Goal: Information Seeking & Learning: Learn about a topic

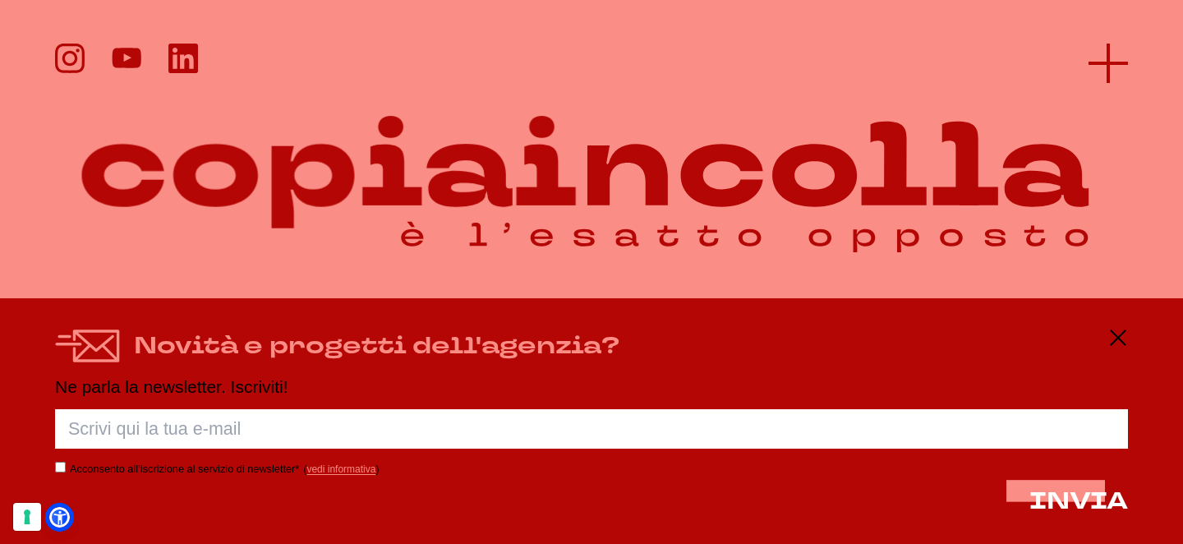
click at [1112, 67] on icon at bounding box center [1107, 63] width 39 height 39
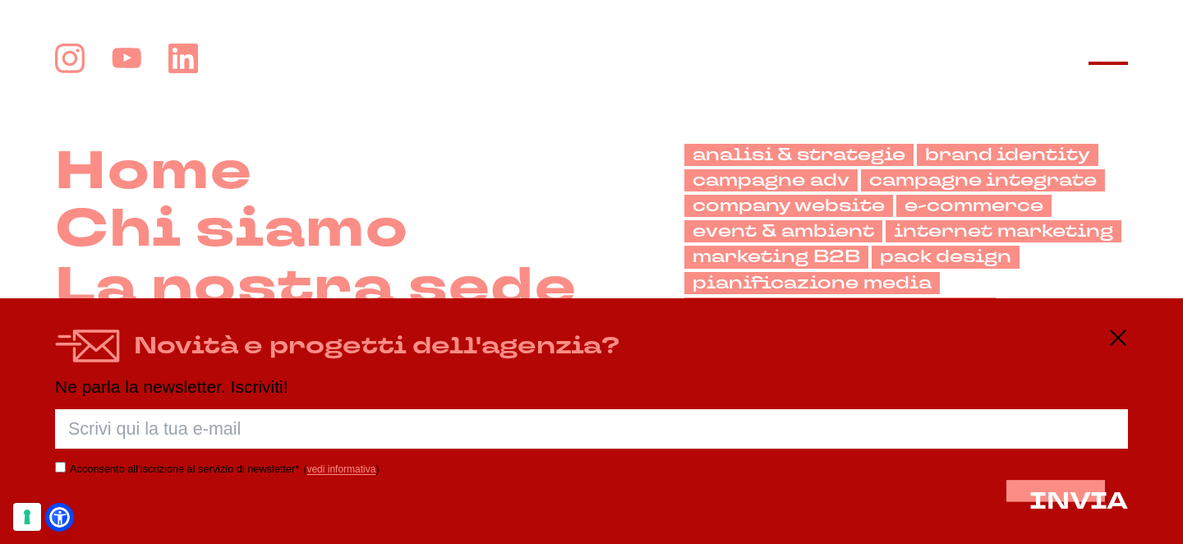
click at [1116, 57] on icon at bounding box center [1107, 63] width 39 height 39
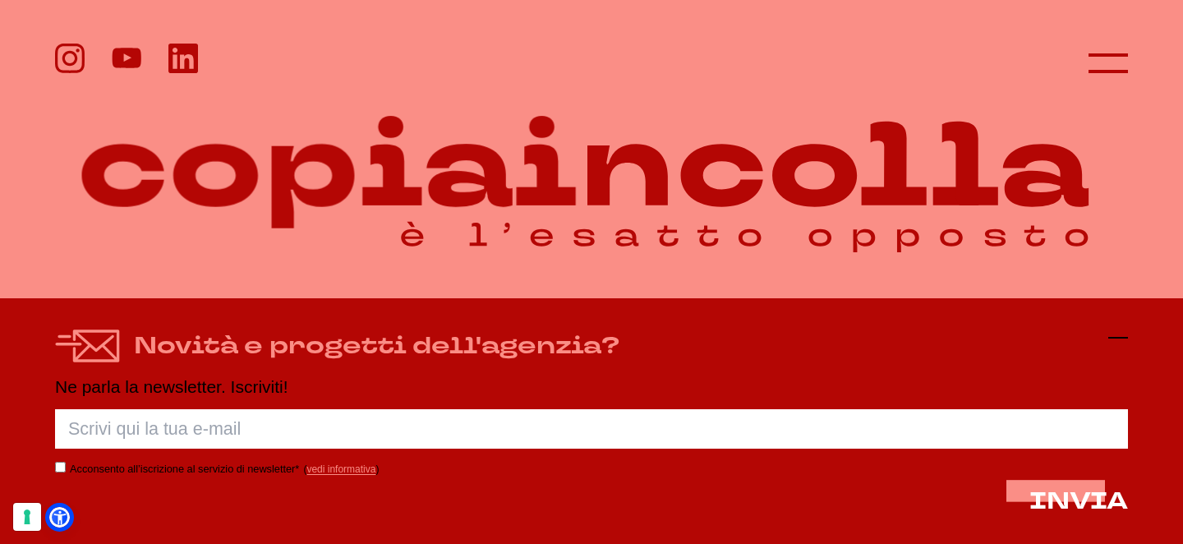
click at [1114, 338] on icon at bounding box center [1118, 338] width 20 height 20
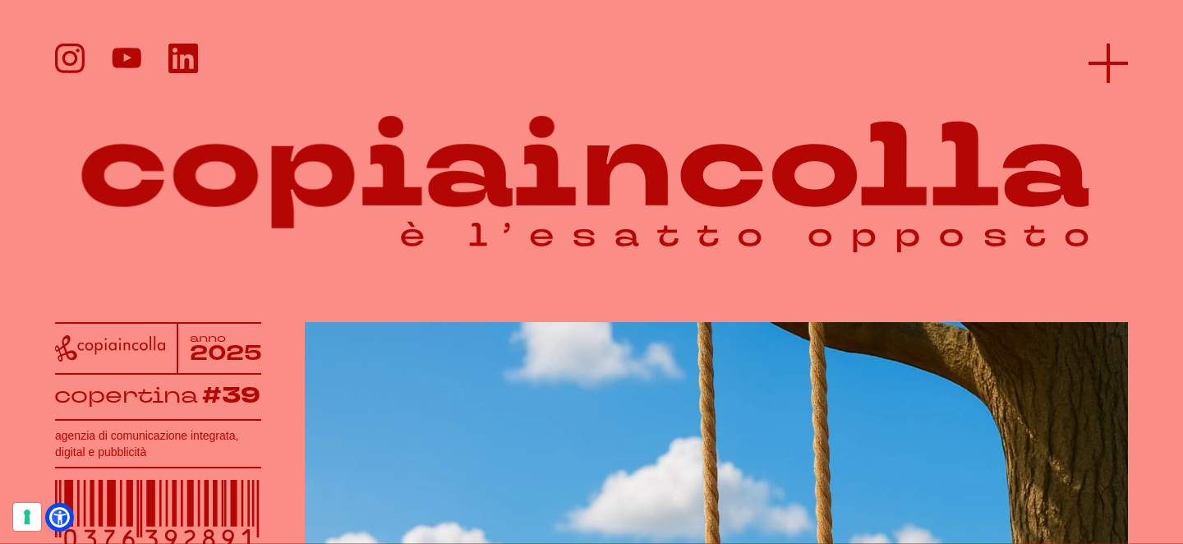
click at [1113, 69] on icon at bounding box center [1107, 63] width 39 height 39
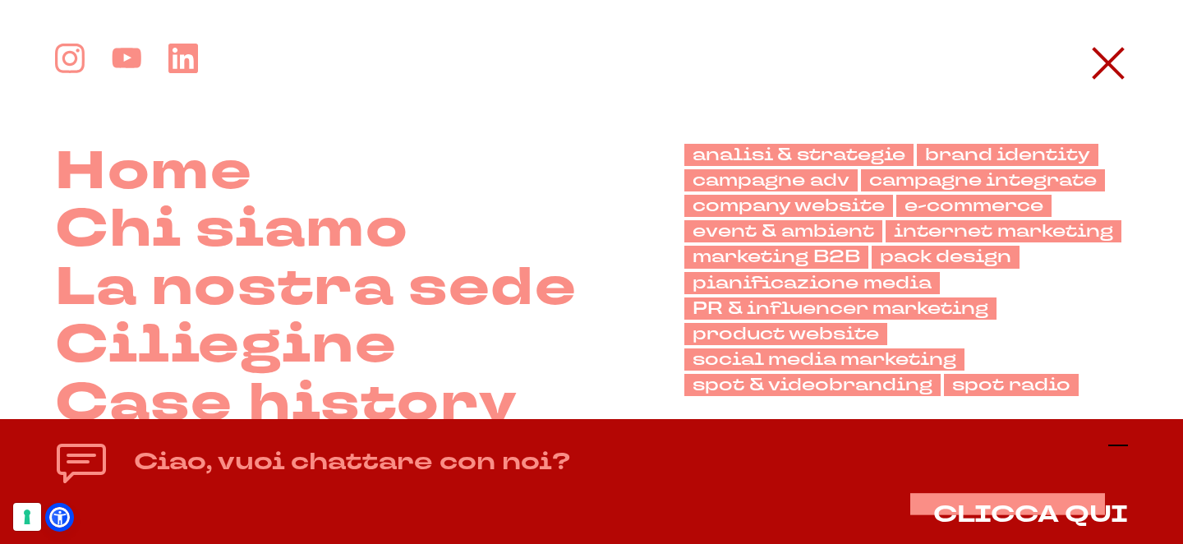
click at [1117, 448] on icon at bounding box center [1118, 445] width 20 height 20
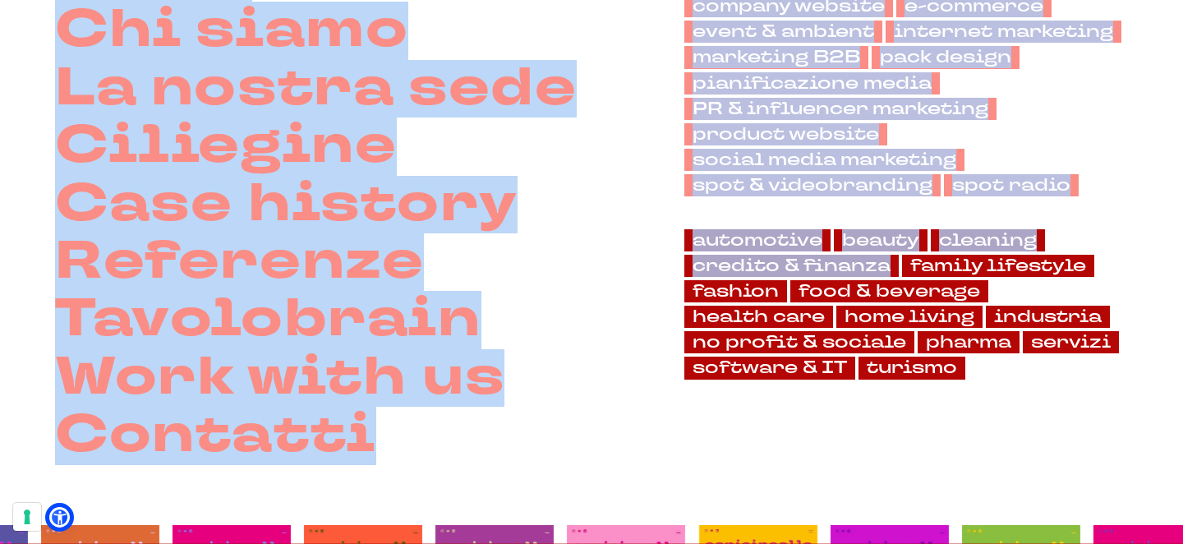
scroll to position [225, 0]
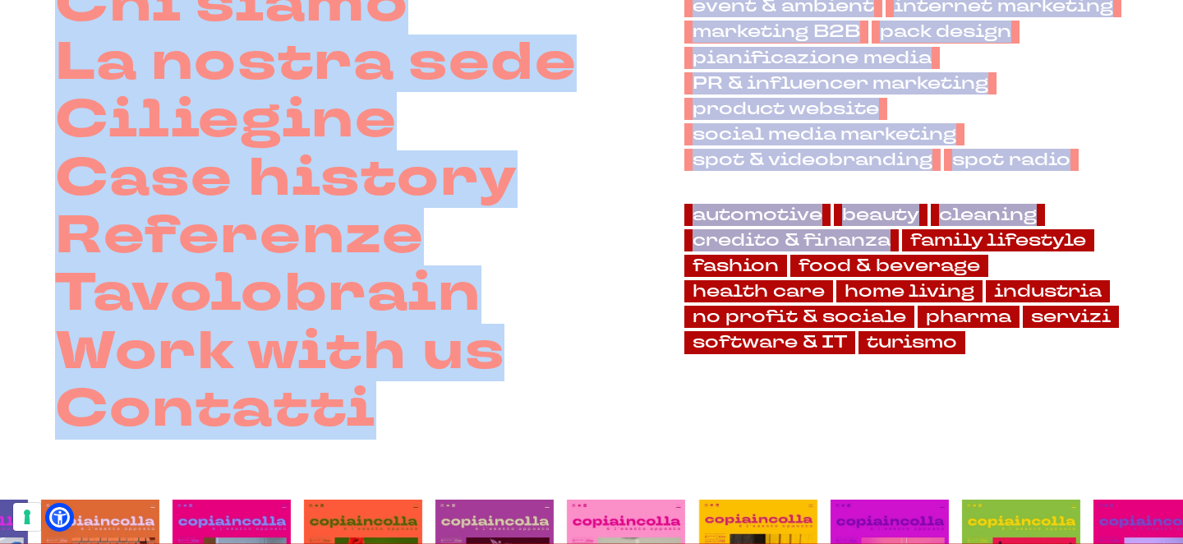
drag, startPoint x: 1145, startPoint y: 402, endPoint x: 1111, endPoint y: 374, distance: 43.7
click at [1111, 374] on div "Home Chi siamo La nostra sede" at bounding box center [591, 129] width 1183 height 620
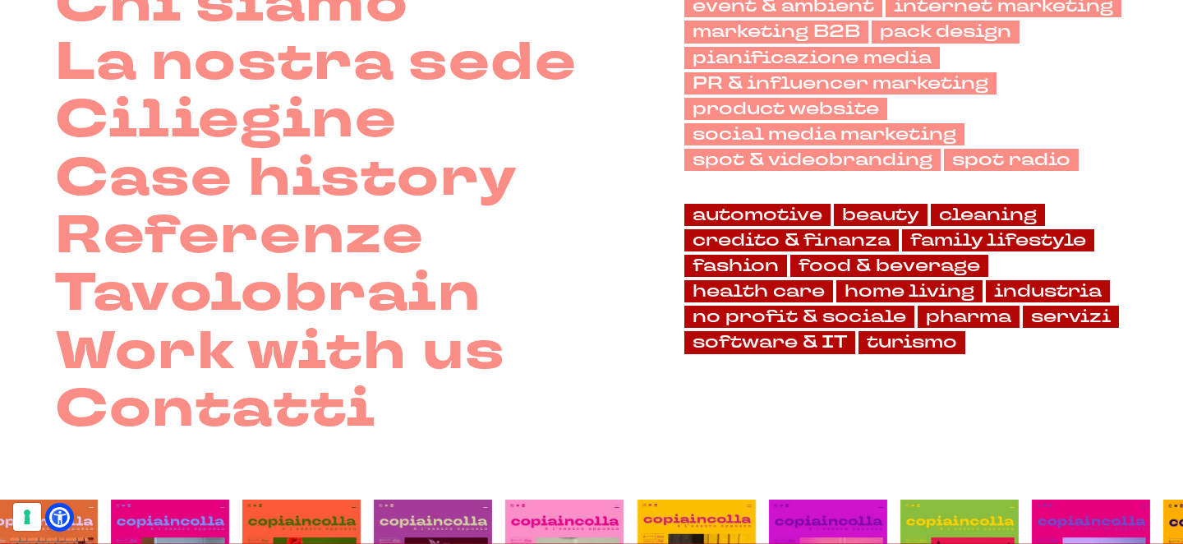
click at [1098, 374] on div "analisi & strategie brand identity campagne adv campagne integrate company webs…" at bounding box center [905, 179] width 443 height 521
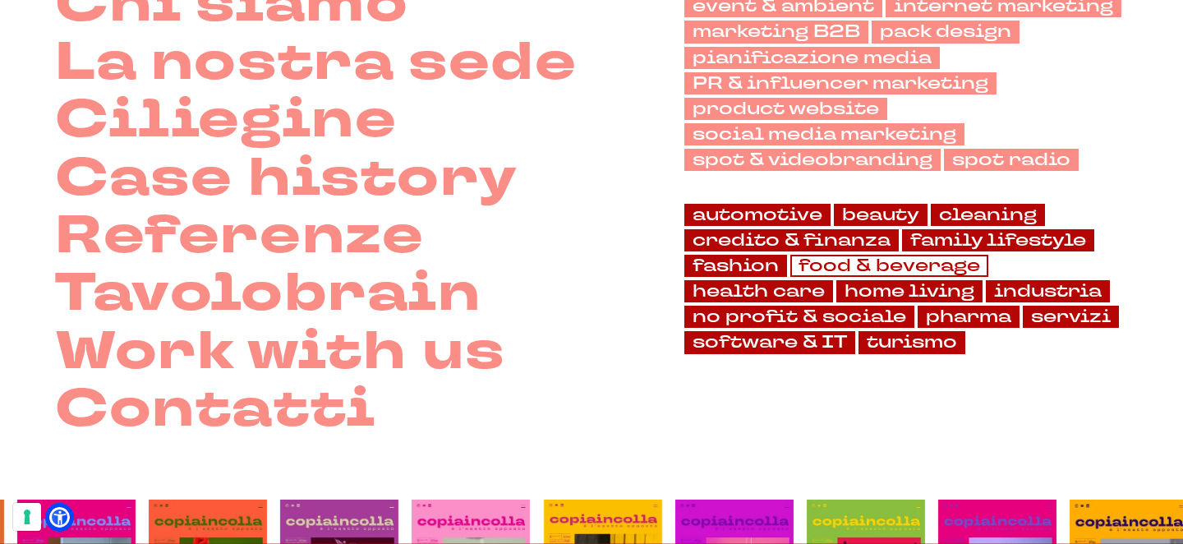
click at [911, 272] on link "food & beverage" at bounding box center [889, 266] width 198 height 22
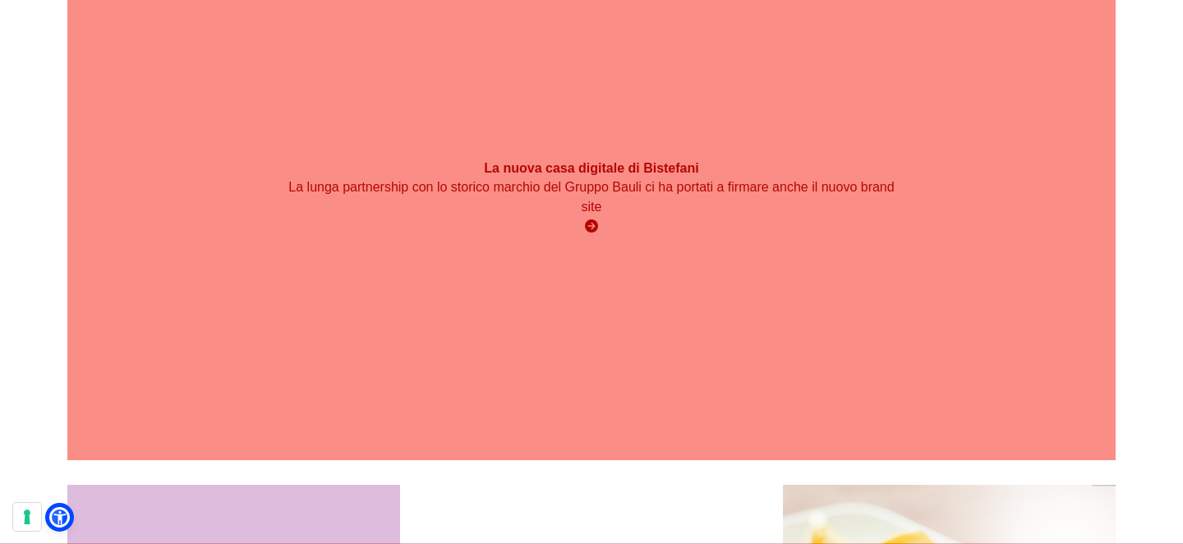
scroll to position [1708, 0]
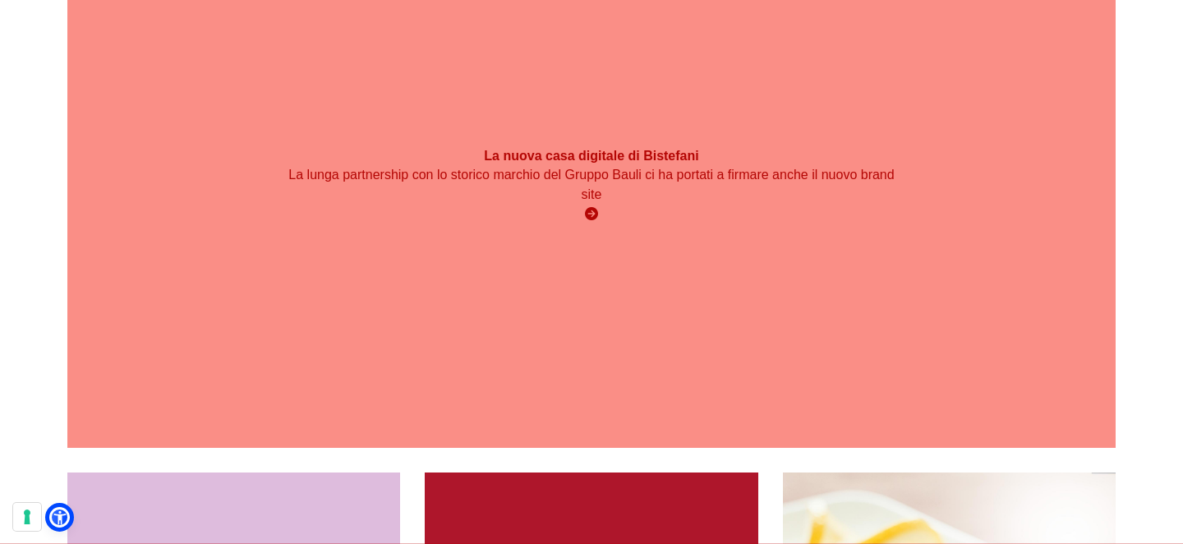
click at [815, 279] on div "La nuova casa digitale di Bistefani La lunga partnership con lo storico marchio…" at bounding box center [591, 186] width 1048 height 524
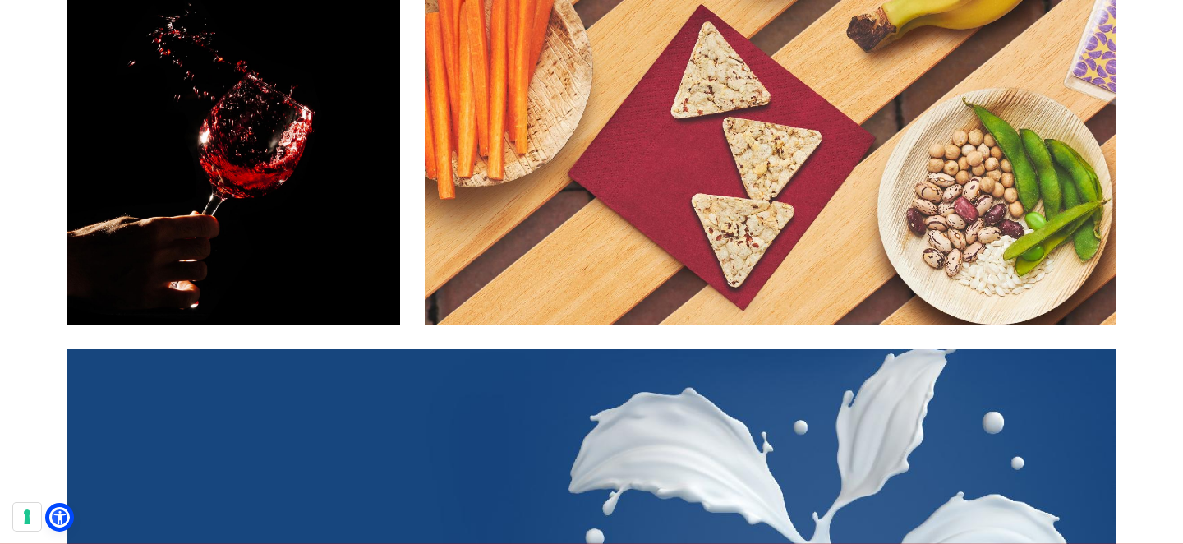
scroll to position [3121, 0]
